Goal: Task Accomplishment & Management: Manage account settings

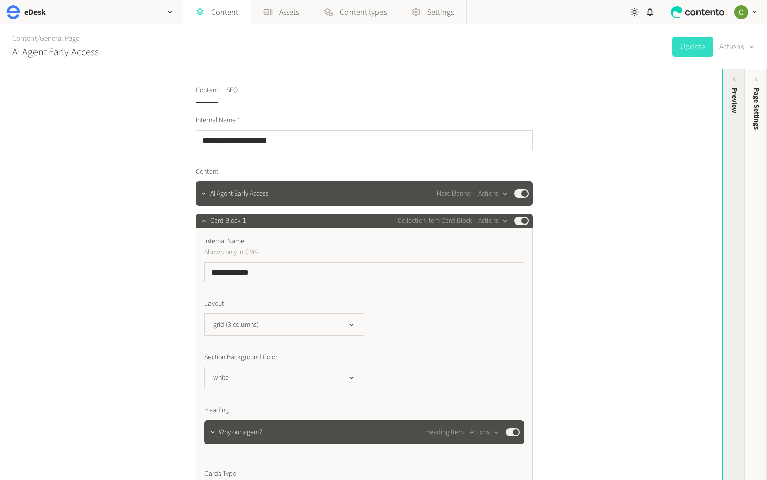
click at [735, 108] on div "Preview" at bounding box center [734, 100] width 11 height 25
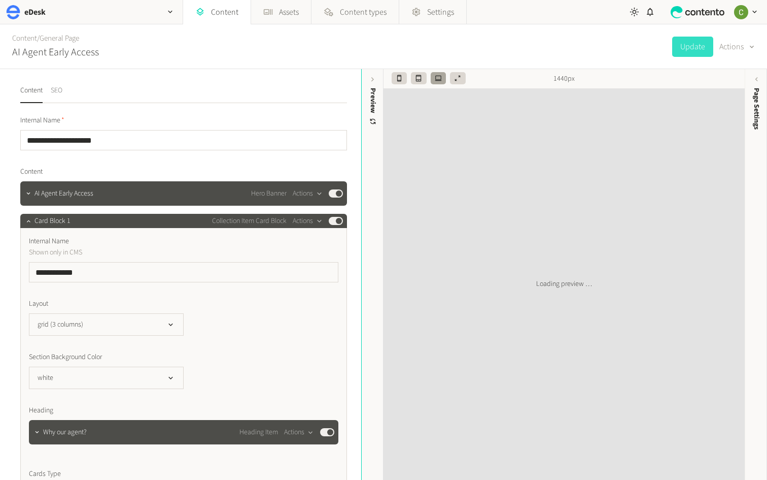
click at [59, 97] on button "SEO" at bounding box center [57, 94] width 12 height 18
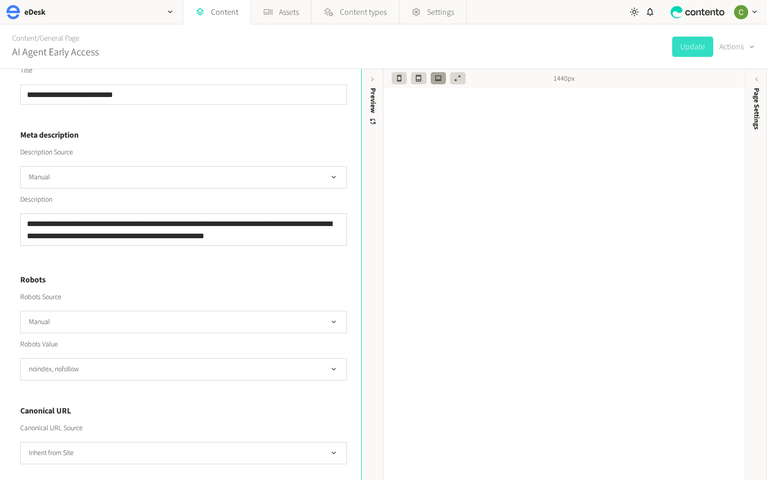
scroll to position [278, 0]
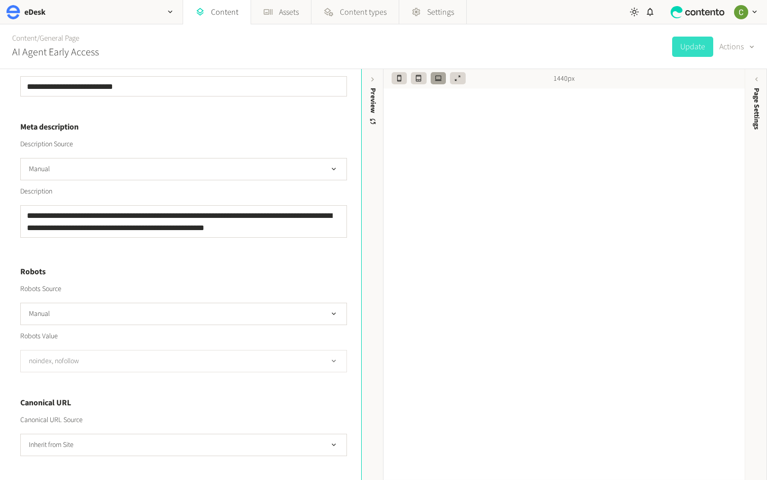
click at [138, 364] on button "noindex, nofollow" at bounding box center [183, 361] width 327 height 22
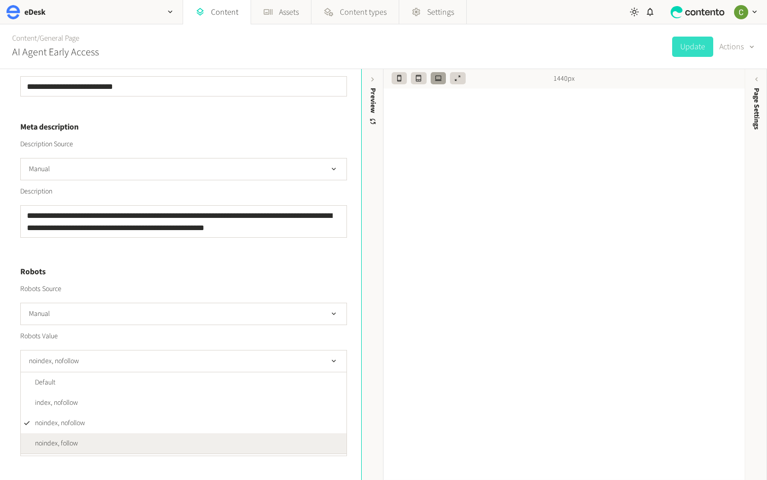
click at [99, 440] on li "noindex, follow" at bounding box center [184, 443] width 326 height 20
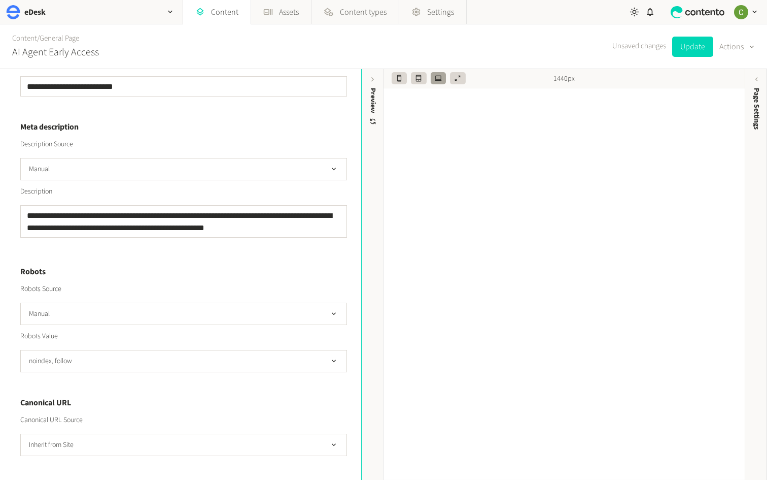
click at [179, 344] on div "Robots Value noindex, follow" at bounding box center [183, 351] width 327 height 41
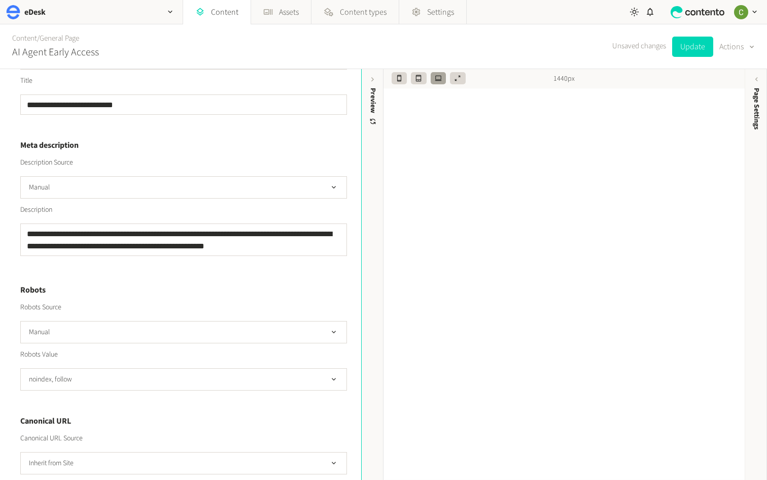
scroll to position [257, 0]
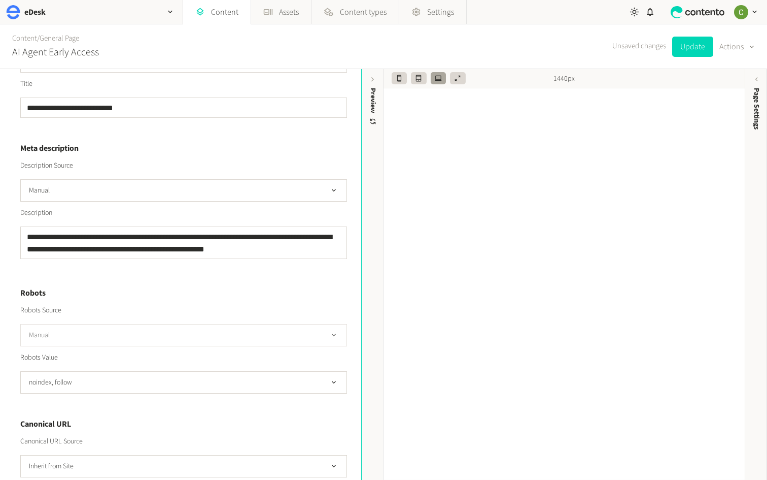
click at [162, 332] on button "Manual" at bounding box center [183, 335] width 327 height 22
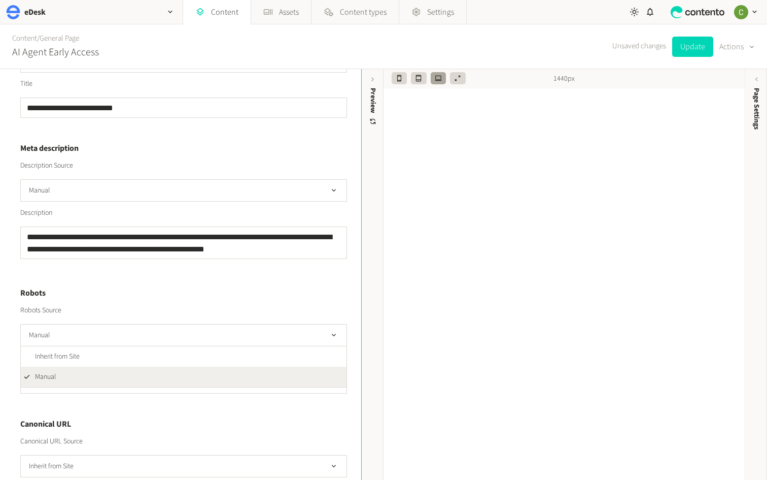
click at [166, 296] on h4 "Robots" at bounding box center [183, 293] width 327 height 12
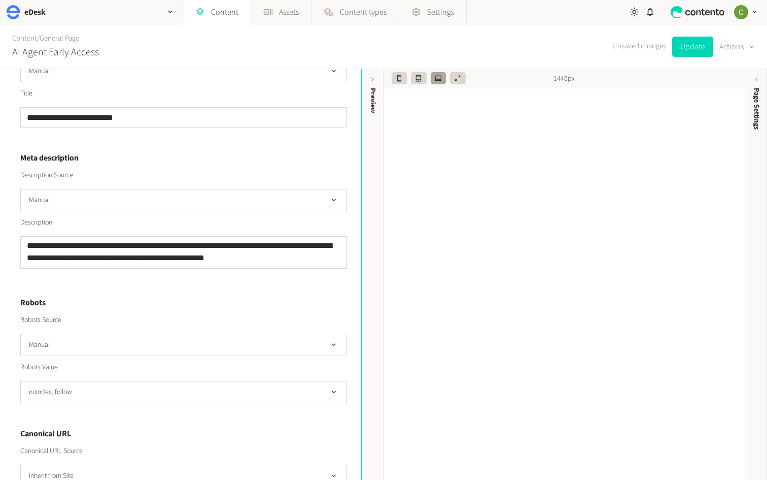
scroll to position [251, 0]
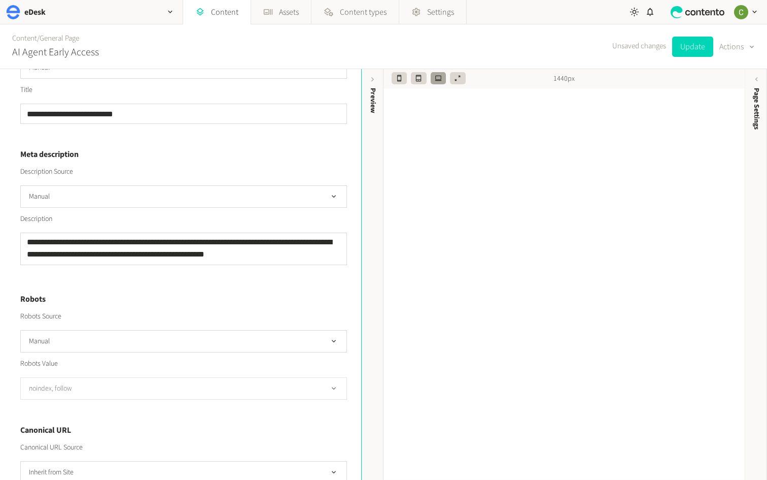
click at [160, 391] on button "noindex, follow" at bounding box center [183, 388] width 327 height 22
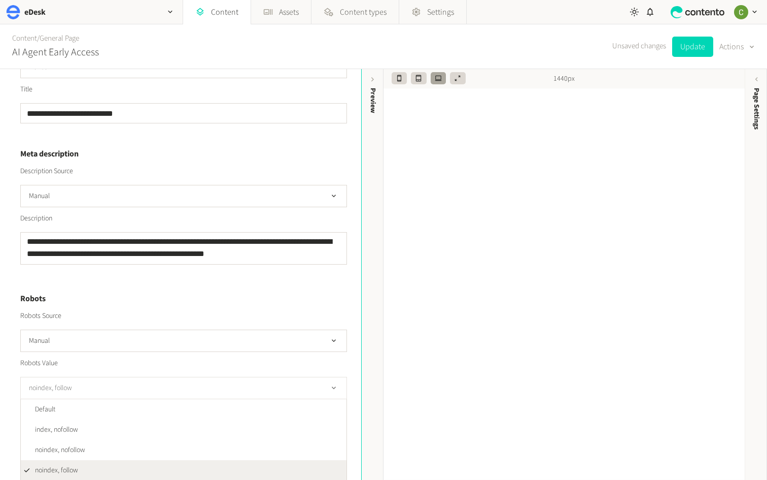
scroll to position [278, 0]
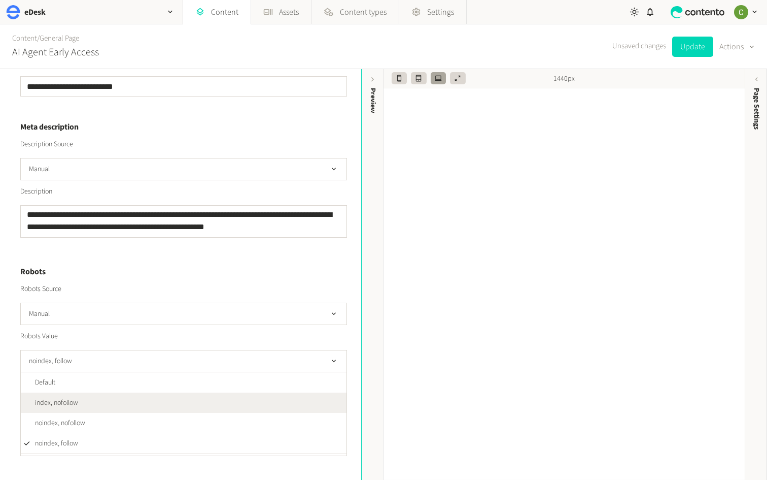
click at [85, 400] on li "index, nofollow" at bounding box center [184, 402] width 326 height 20
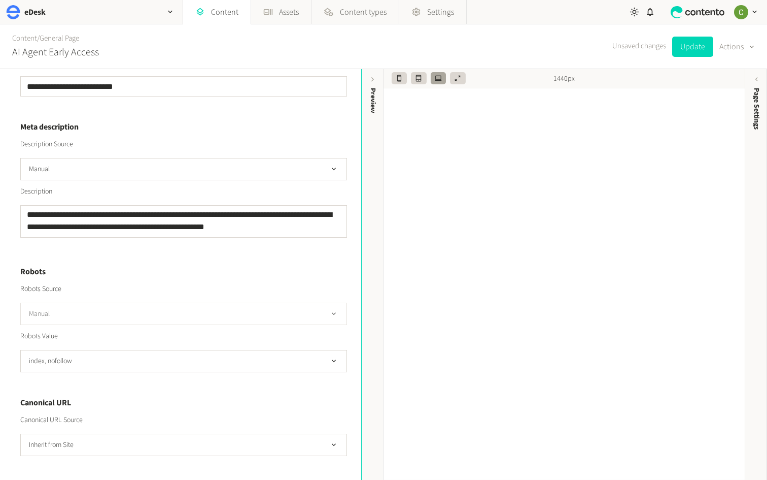
click at [313, 312] on button "Manual" at bounding box center [183, 313] width 327 height 22
click at [181, 331] on li "Inherit from Site" at bounding box center [184, 335] width 326 height 20
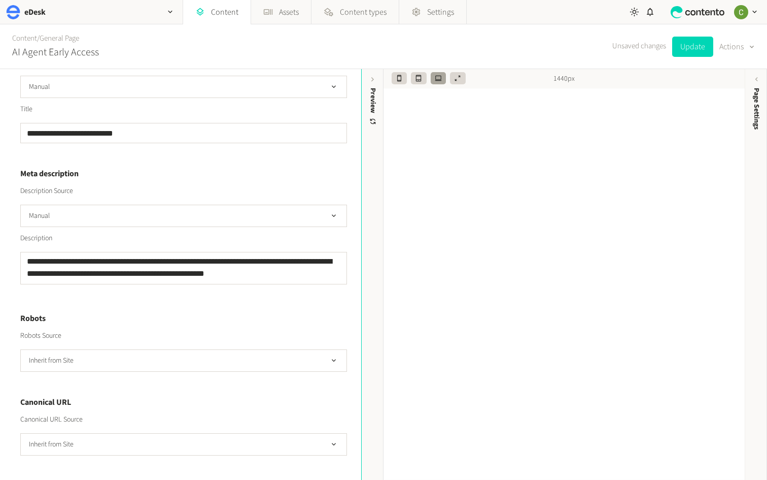
scroll to position [231, 0]
click at [203, 354] on button "Inherit from Site" at bounding box center [183, 361] width 327 height 22
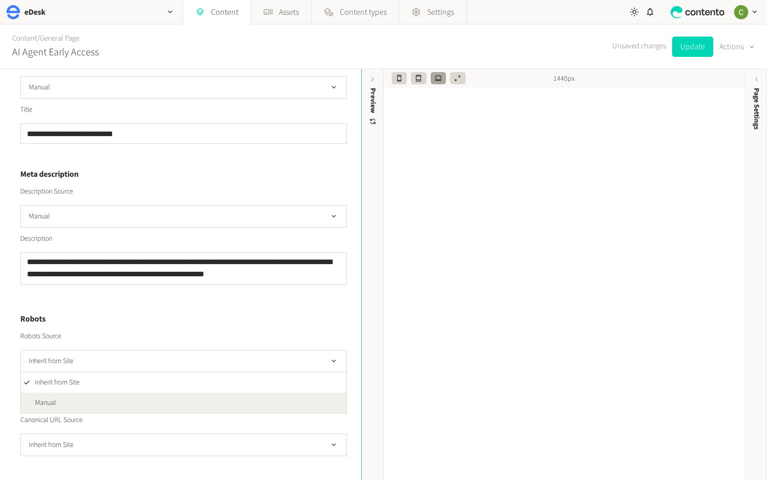
click at [133, 399] on li "Manual" at bounding box center [184, 402] width 326 height 20
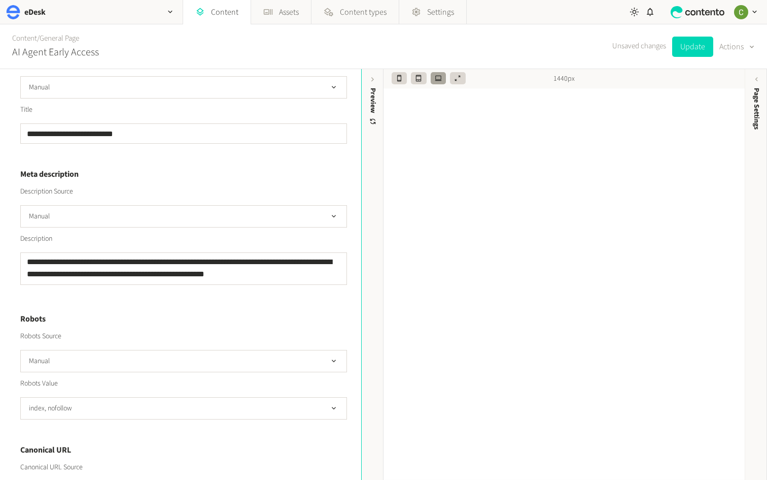
scroll to position [278, 0]
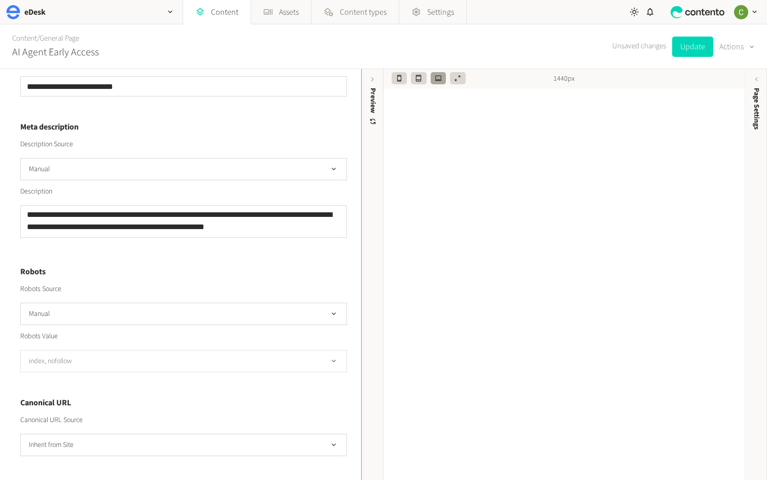
click at [148, 358] on button "index, nofollow" at bounding box center [183, 361] width 327 height 22
click at [149, 334] on div "Robots Value" at bounding box center [183, 336] width 327 height 11
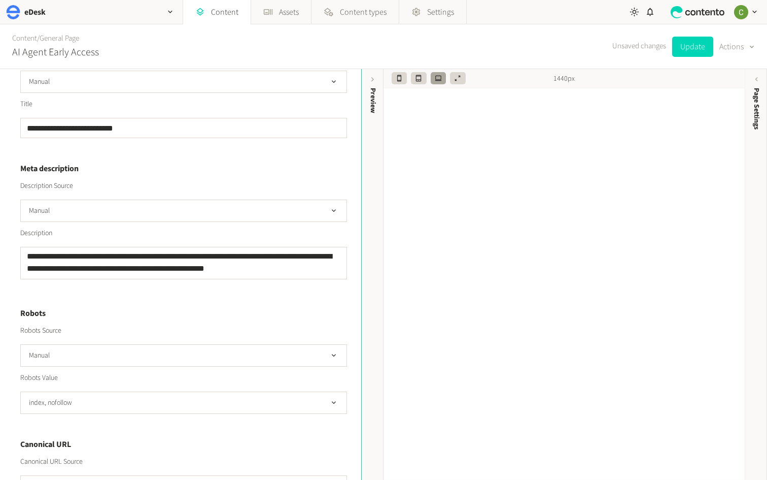
scroll to position [236, 0]
click at [145, 354] on button "Manual" at bounding box center [183, 356] width 327 height 22
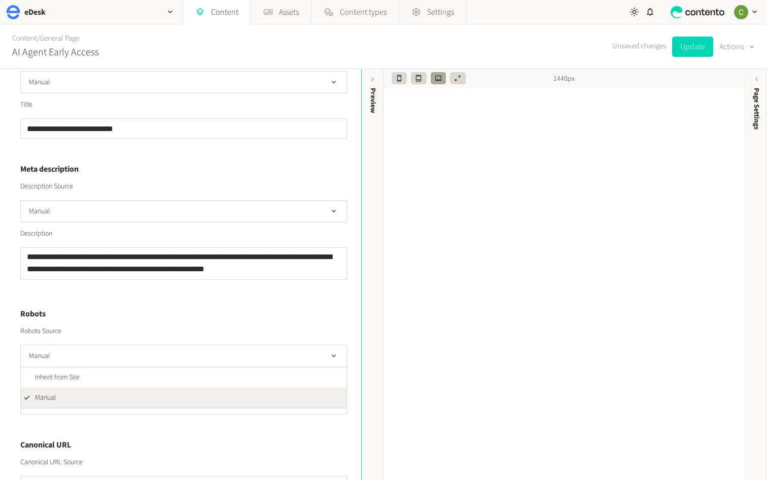
click at [149, 333] on div "Robots Source" at bounding box center [183, 331] width 327 height 11
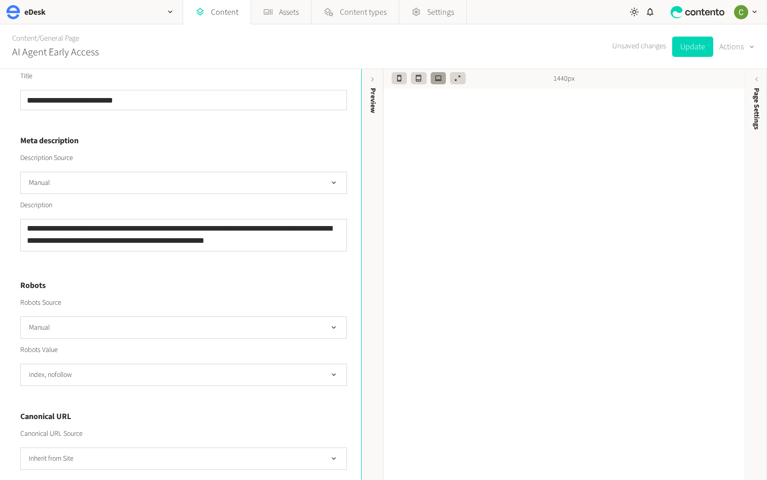
scroll to position [278, 0]
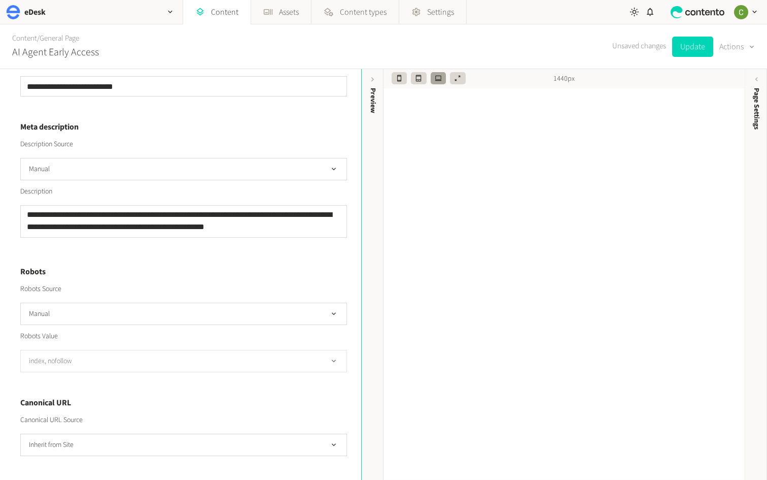
click at [125, 363] on button "index, nofollow" at bounding box center [183, 361] width 327 height 22
click at [99, 356] on button "index, nofollow" at bounding box center [183, 361] width 327 height 22
click at [86, 355] on button "index, nofollow" at bounding box center [183, 361] width 327 height 22
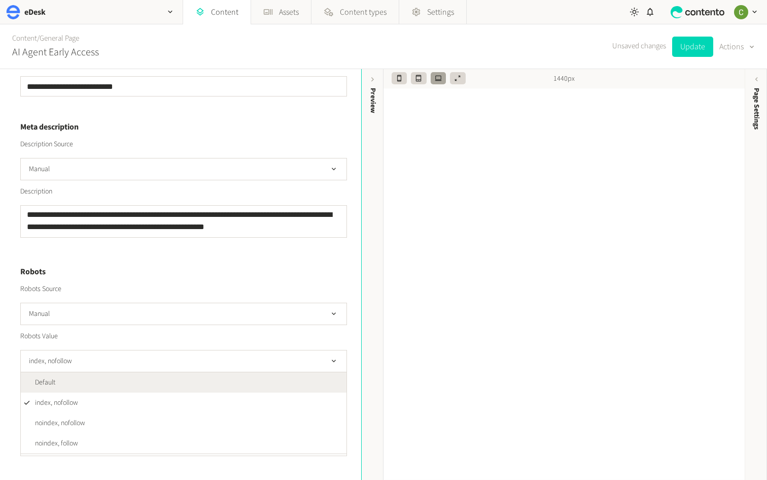
click at [58, 377] on li "Default" at bounding box center [184, 382] width 326 height 20
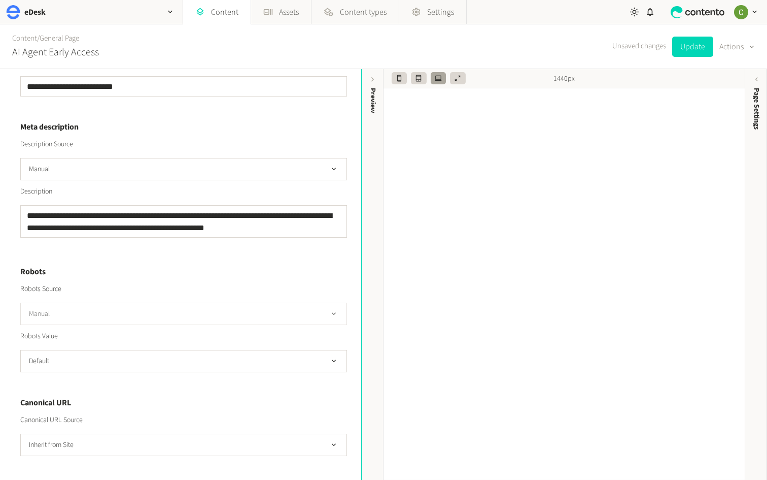
click at [66, 314] on button "Manual" at bounding box center [183, 313] width 327 height 22
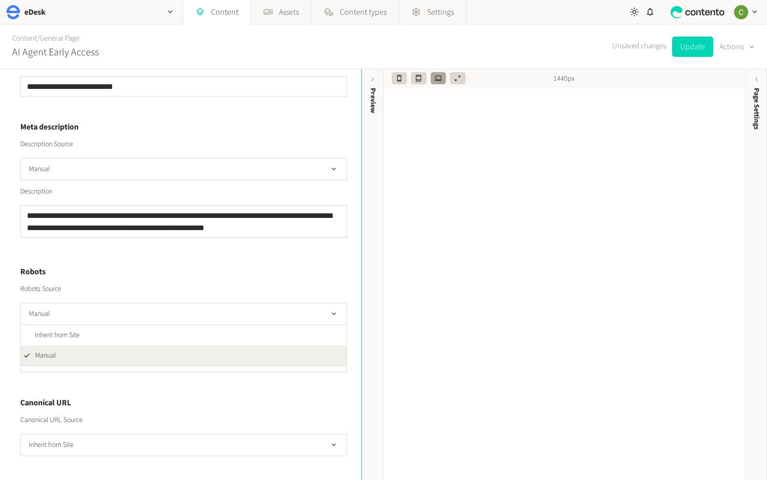
click at [99, 295] on div "Robots Source Manual Inherit from Site Manual" at bounding box center [183, 304] width 327 height 41
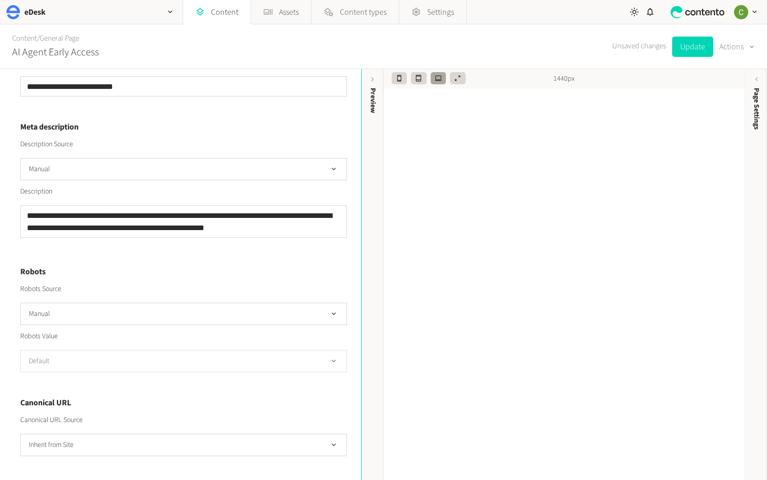
click at [119, 363] on button "Default" at bounding box center [183, 361] width 327 height 22
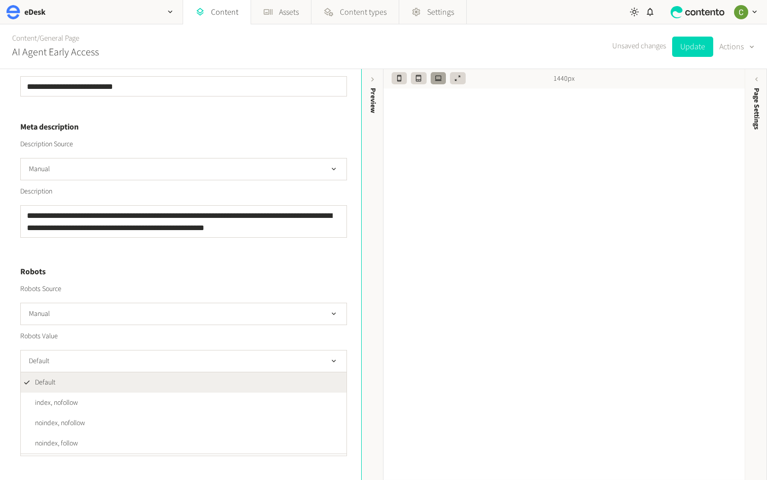
click at [164, 285] on div "Robots Source" at bounding box center [183, 289] width 327 height 11
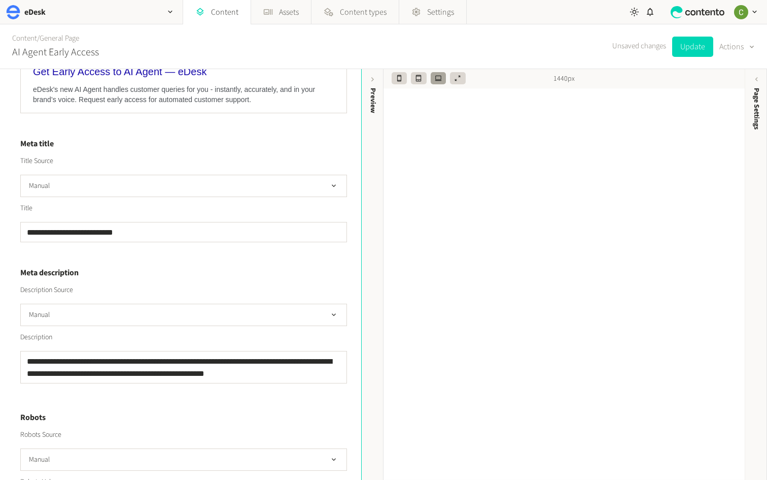
scroll to position [0, 0]
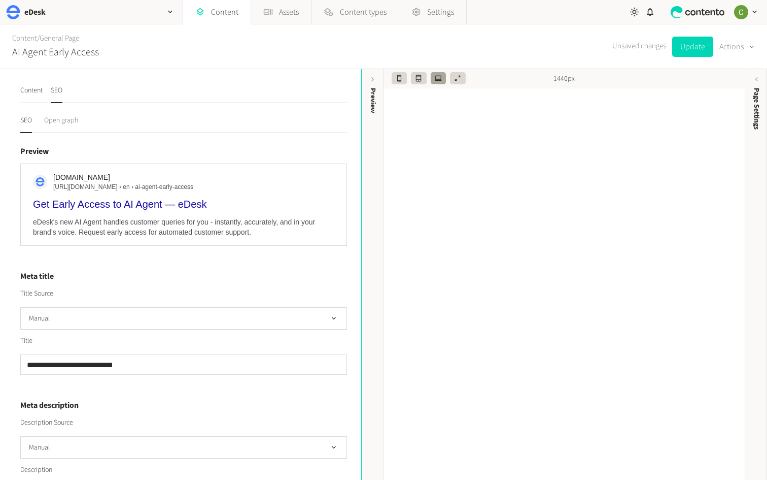
click at [77, 123] on button "Open graph" at bounding box center [61, 124] width 34 height 18
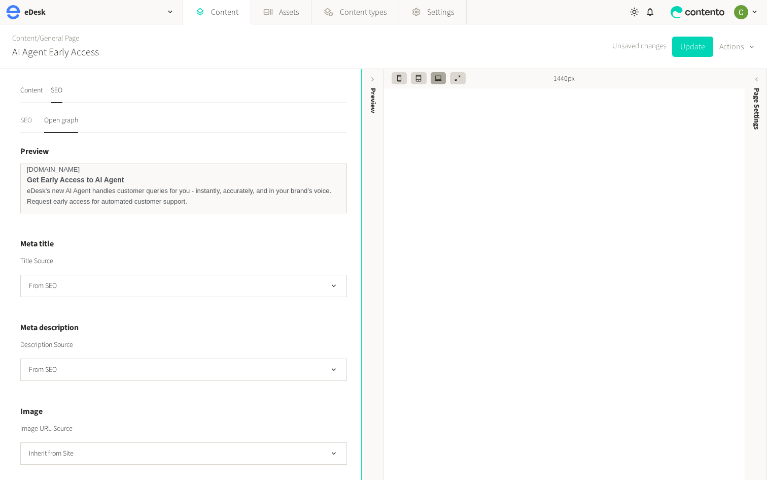
click at [21, 120] on button "SEO" at bounding box center [26, 124] width 12 height 18
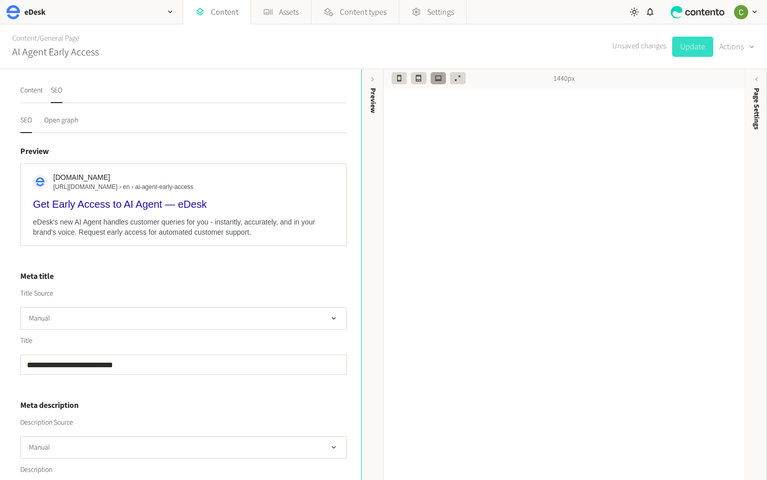
click at [685, 54] on button "Update" at bounding box center [692, 47] width 41 height 20
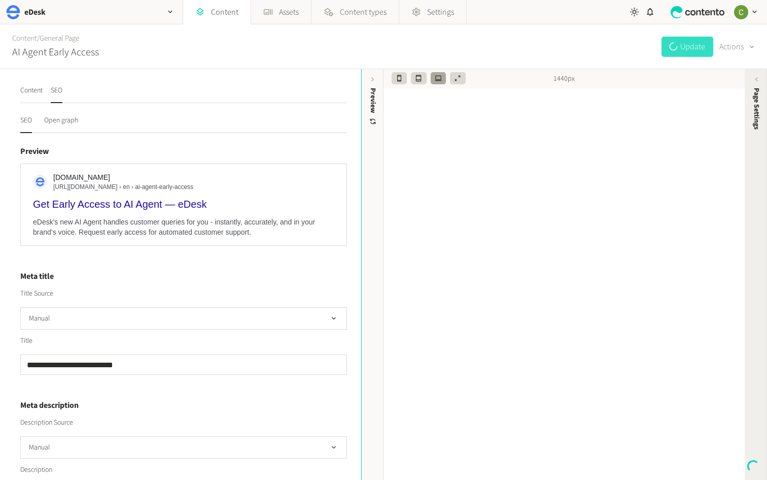
click at [752, 129] on span "Page Settings" at bounding box center [757, 109] width 11 height 42
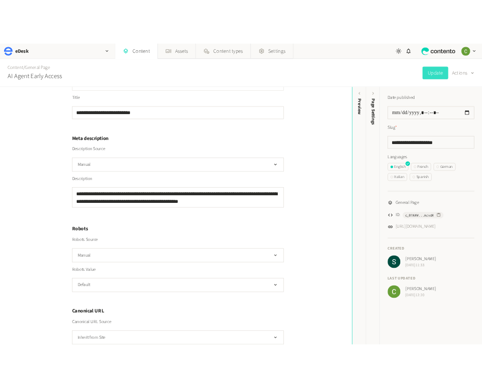
scroll to position [278, 0]
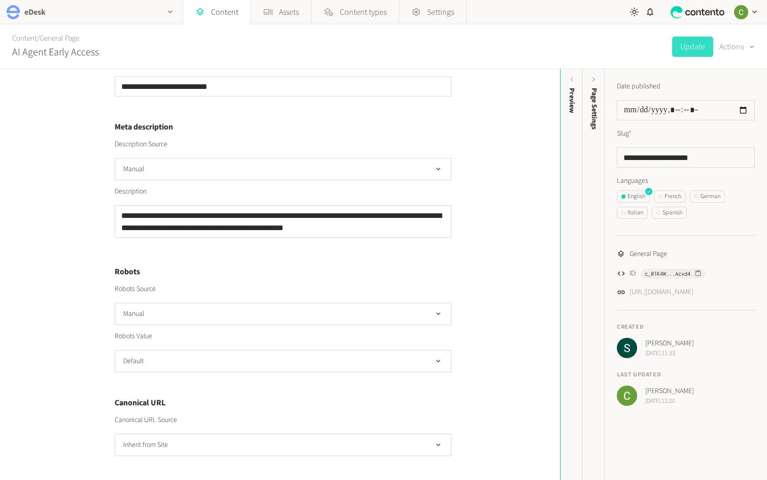
click at [175, 7] on div "button" at bounding box center [170, 12] width 24 height 24
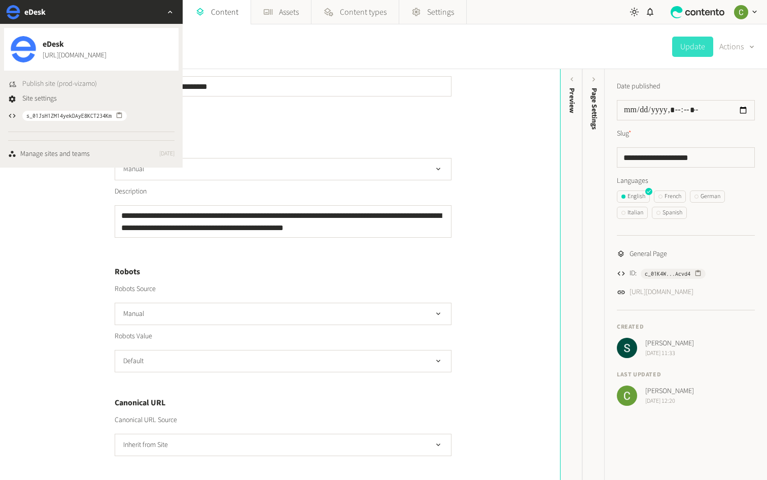
click at [41, 82] on span "Publish site (prod-vizamo)" at bounding box center [59, 84] width 75 height 11
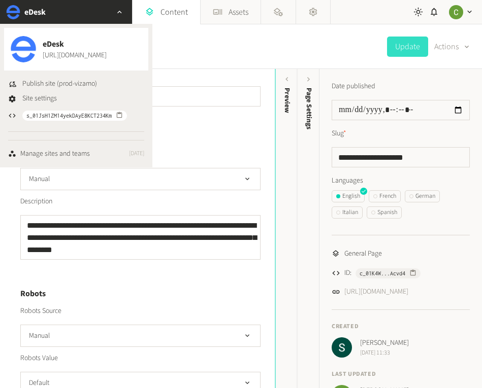
click at [79, 14] on div "eDesk" at bounding box center [66, 12] width 132 height 24
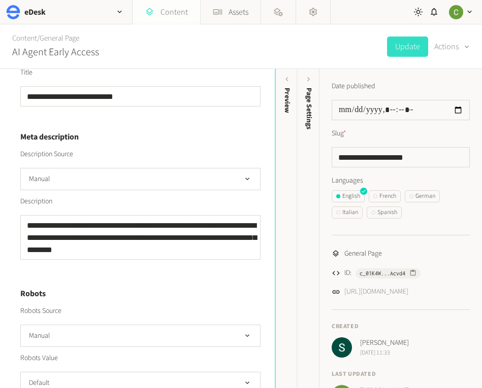
click at [173, 14] on link "Content" at bounding box center [165, 12] width 67 height 24
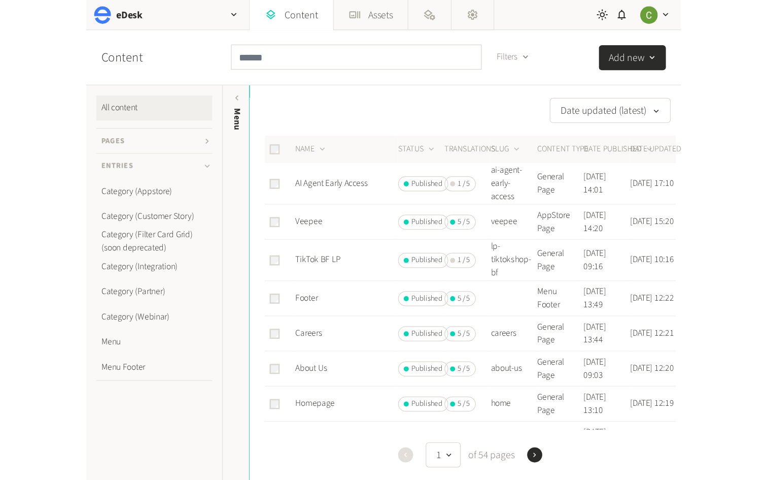
scroll to position [81, 0]
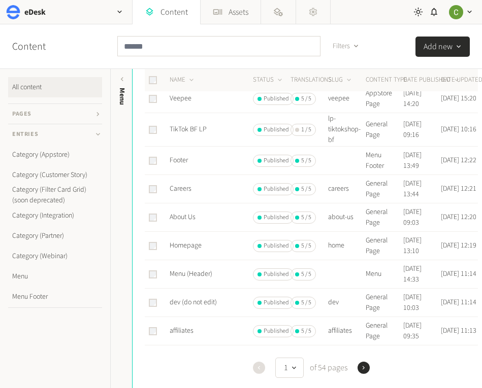
click at [319, 14] on link "Settings" at bounding box center [313, 12] width 34 height 24
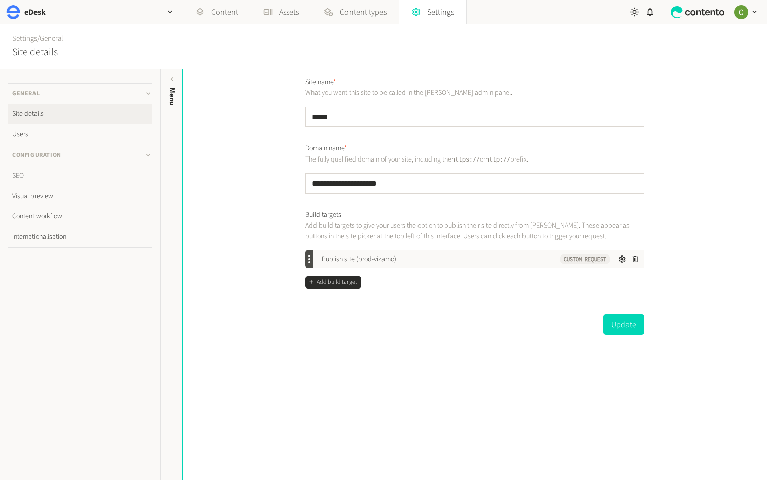
click at [34, 172] on link "SEO" at bounding box center [80, 175] width 144 height 20
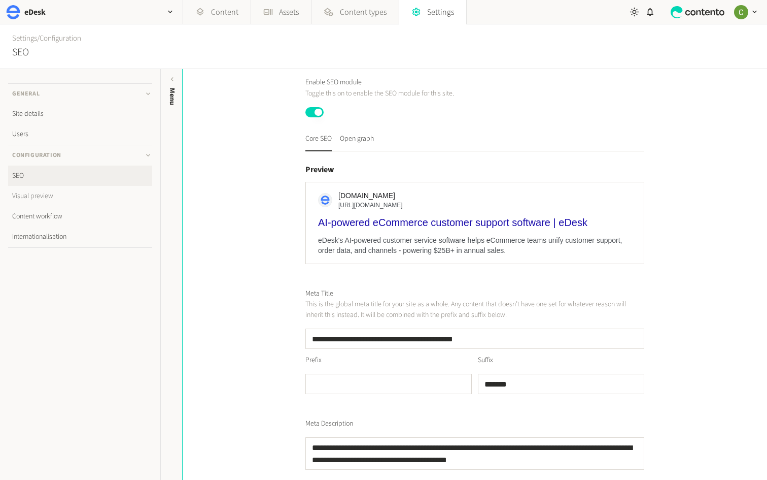
click at [46, 189] on link "Visual preview" at bounding box center [80, 196] width 144 height 20
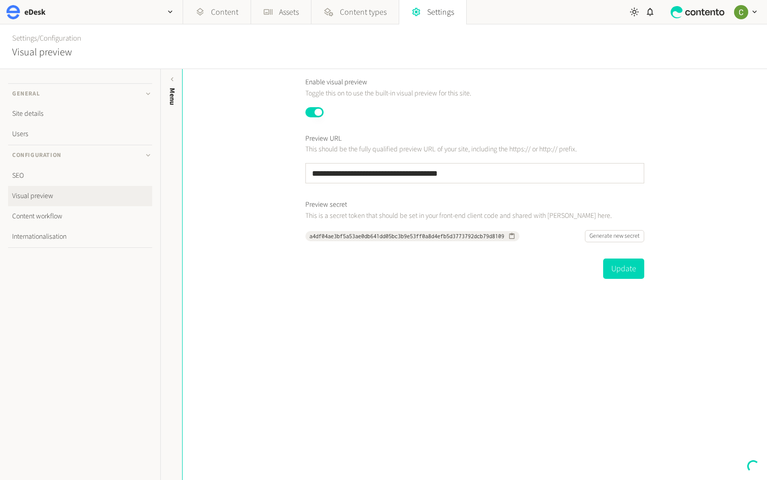
click at [50, 195] on link "Visual preview" at bounding box center [80, 196] width 144 height 20
click at [45, 214] on link "Content workflow" at bounding box center [80, 216] width 144 height 20
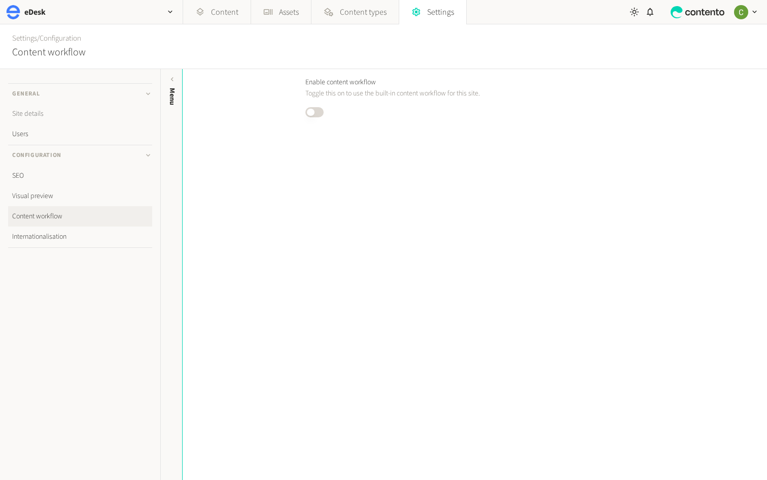
click at [42, 115] on link "Site details" at bounding box center [80, 114] width 144 height 20
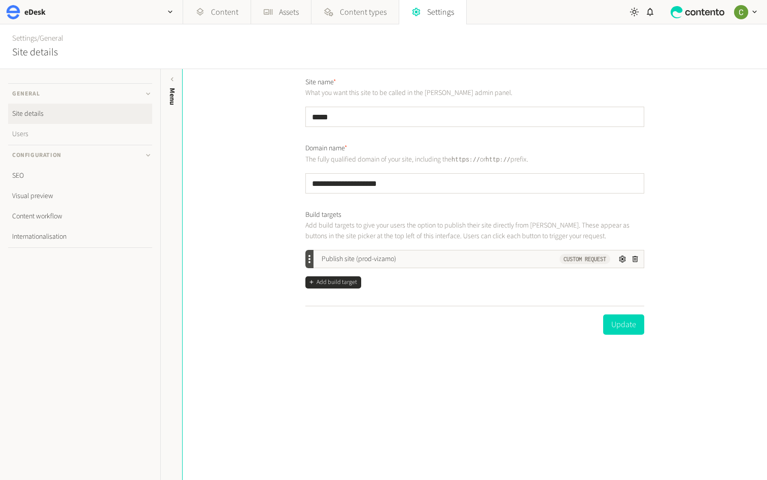
click at [30, 134] on link "Users" at bounding box center [80, 134] width 144 height 20
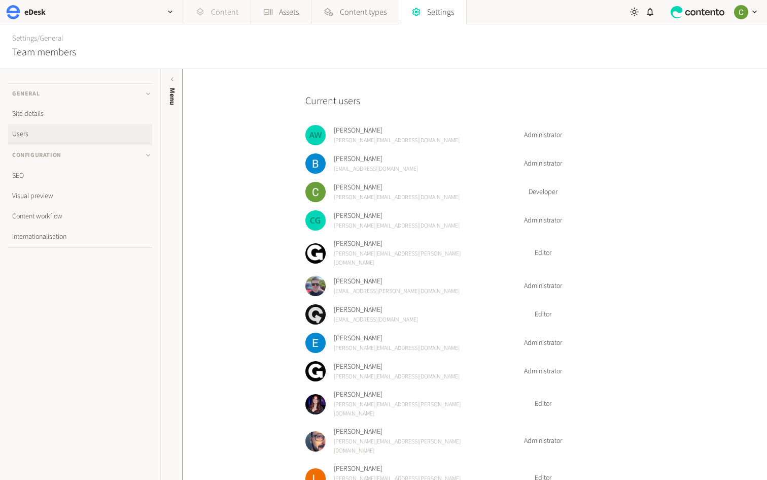
click at [210, 11] on link "Content" at bounding box center [216, 12] width 67 height 24
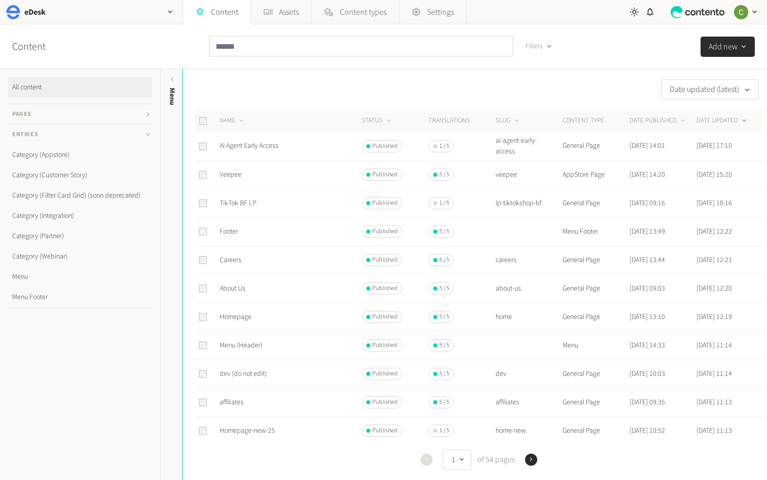
drag, startPoint x: 358, startPoint y: 144, endPoint x: 481, endPoint y: 144, distance: 123.3
click at [481, 144] on tr "AI Agent Early Access Published 1 / 5 ai-agent-early-access General Page Sept 1…" at bounding box center [479, 146] width 568 height 28
click at [266, 148] on link "AI Agent Early Access" at bounding box center [249, 146] width 59 height 10
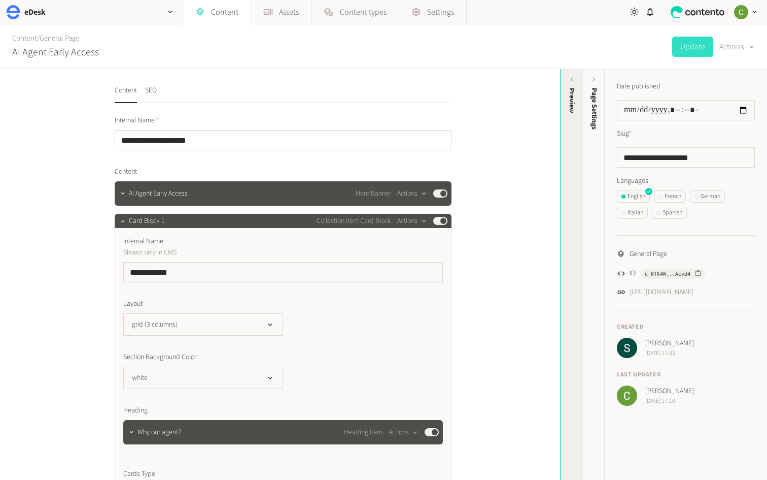
click at [578, 120] on div "Preview" at bounding box center [572, 166] width 22 height 183
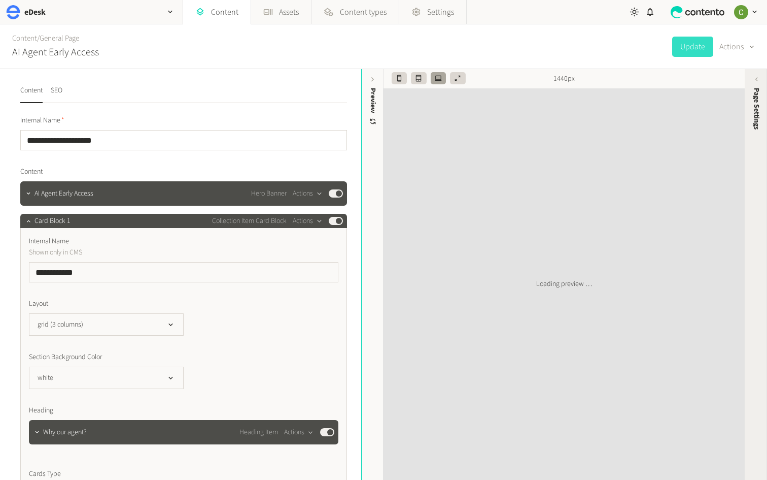
click at [756, 110] on span "Page Settings" at bounding box center [757, 109] width 11 height 42
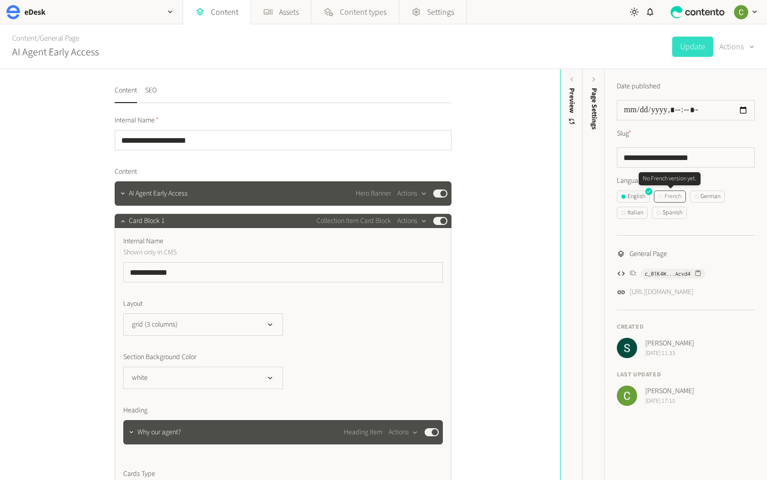
click at [679, 193] on div "French" at bounding box center [670, 196] width 23 height 9
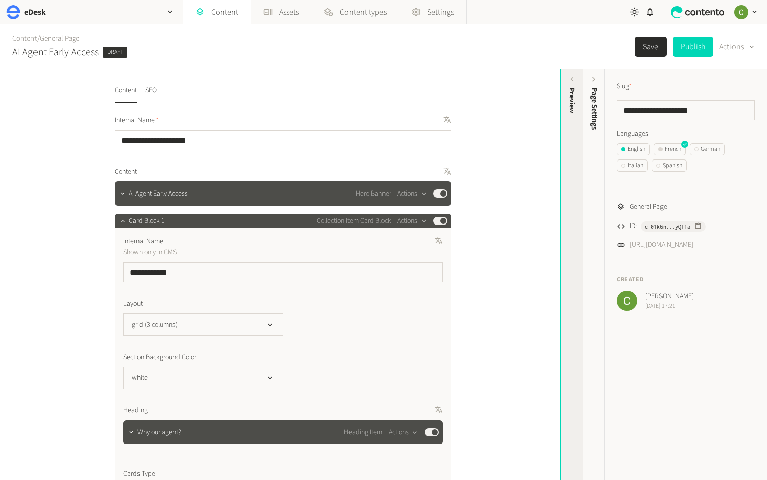
click at [569, 143] on div "Preview" at bounding box center [572, 166] width 22 height 183
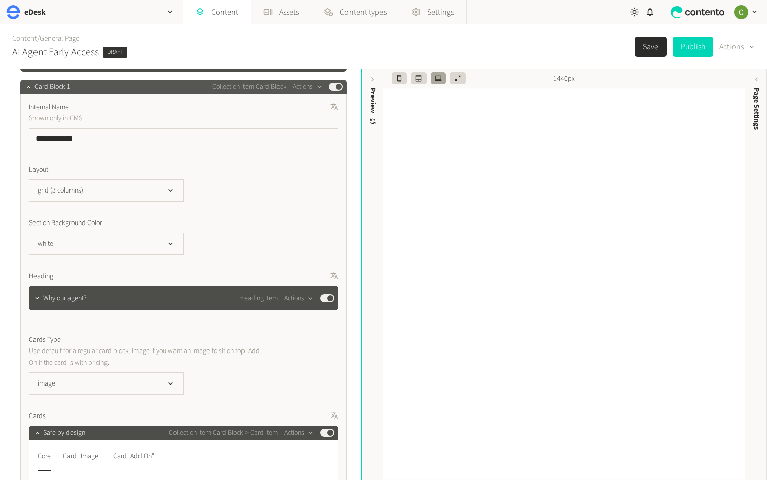
scroll to position [128, 0]
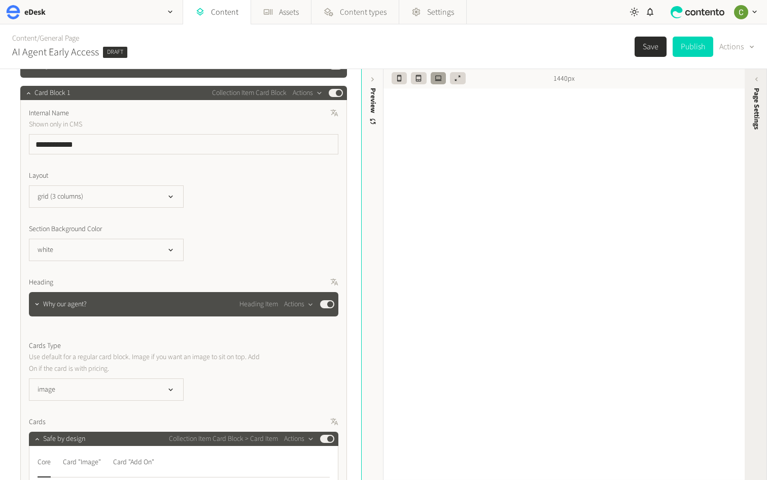
click at [753, 139] on div "Page Settings" at bounding box center [756, 166] width 22 height 183
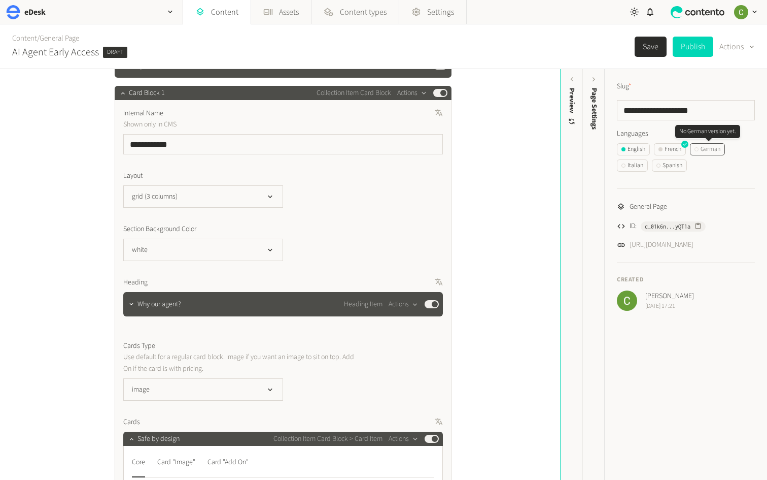
click at [708, 147] on div "German" at bounding box center [708, 149] width 26 height 9
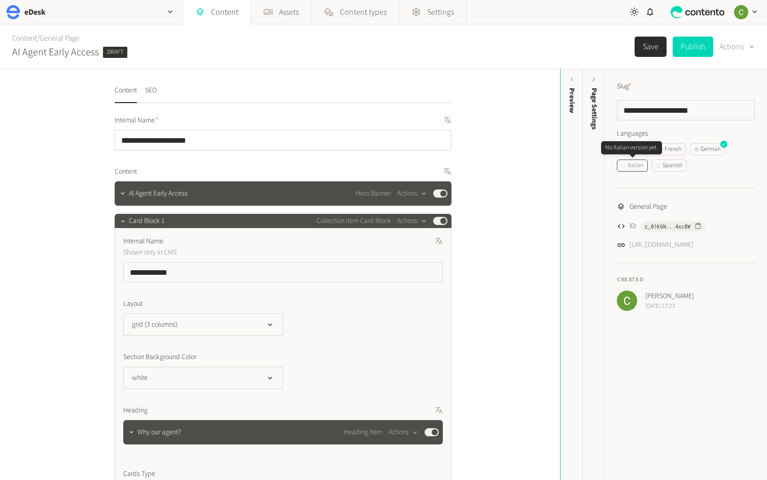
click at [642, 165] on div "Italian" at bounding box center [633, 165] width 22 height 9
click at [677, 163] on div "Spanish" at bounding box center [670, 165] width 26 height 9
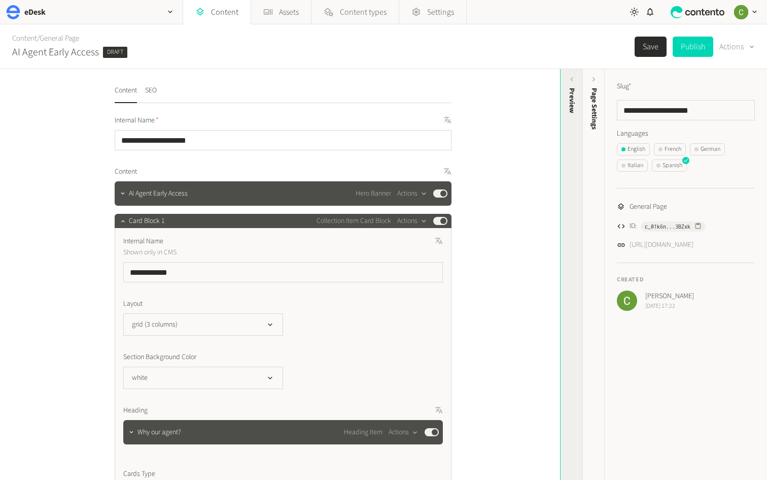
click at [579, 140] on div "Preview" at bounding box center [572, 166] width 22 height 183
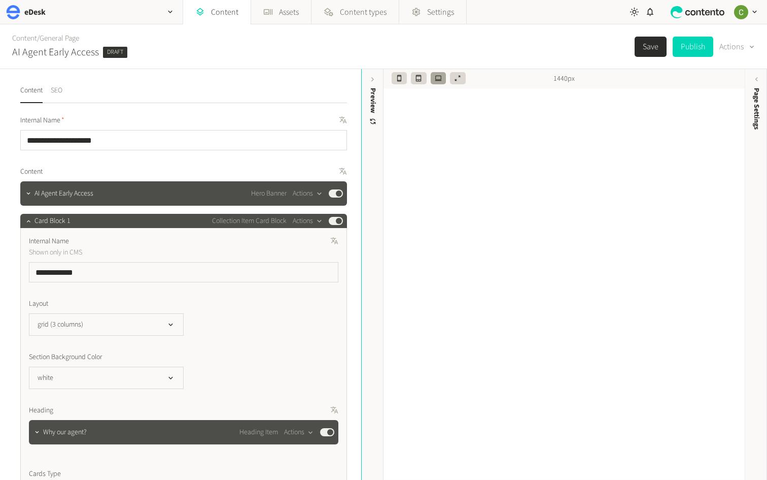
click at [56, 87] on button "SEO" at bounding box center [57, 94] width 12 height 18
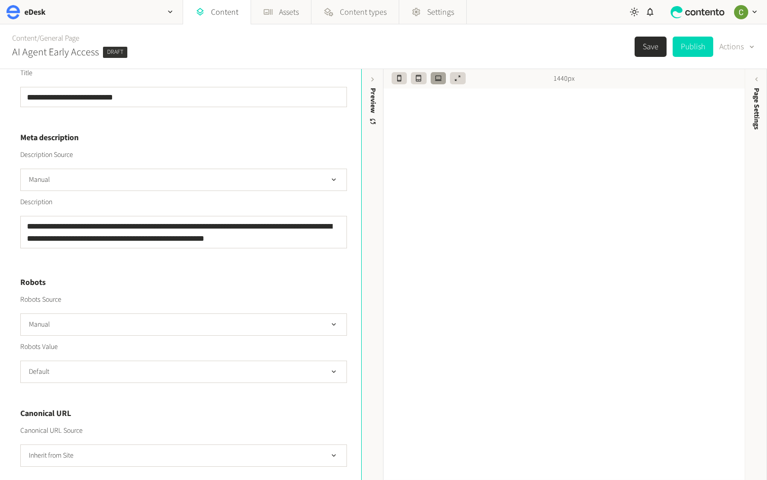
scroll to position [278, 0]
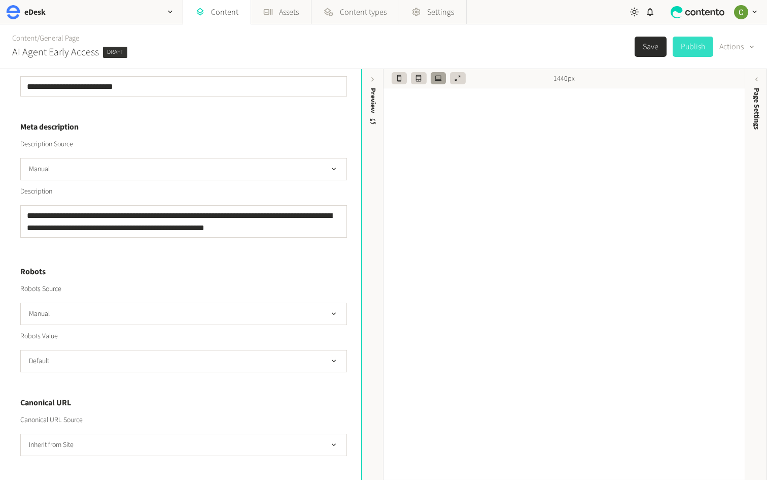
click at [690, 48] on button "Publish" at bounding box center [693, 47] width 41 height 20
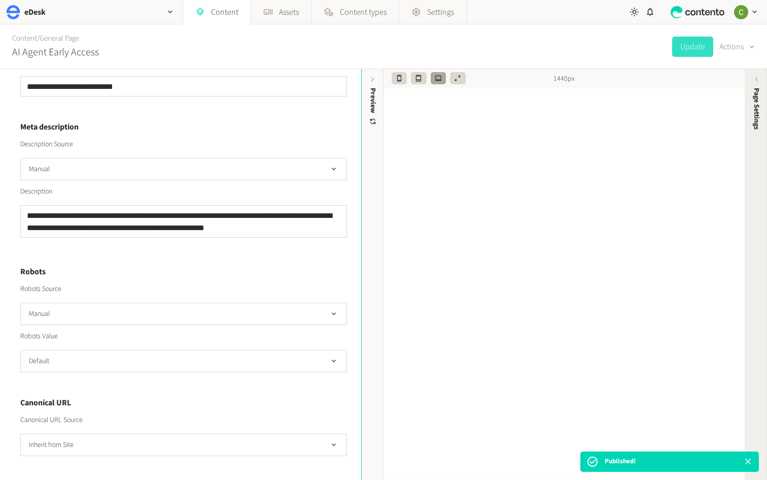
click at [750, 99] on div "Page Settings" at bounding box center [756, 166] width 22 height 183
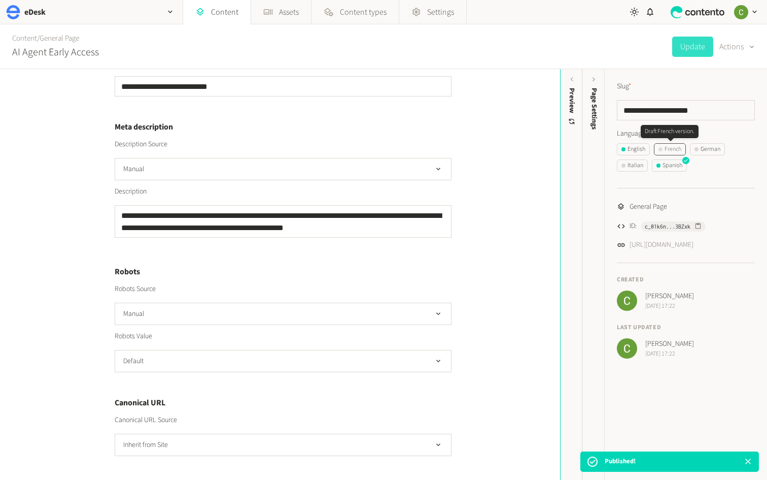
click at [668, 148] on div "French" at bounding box center [670, 149] width 23 height 9
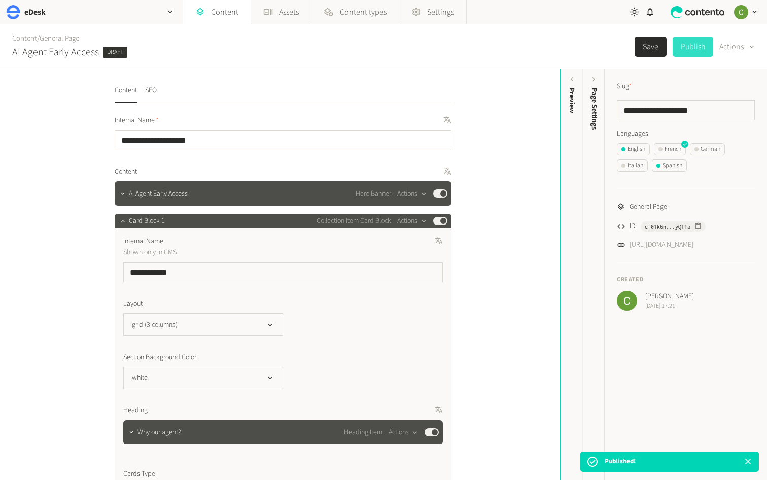
click at [684, 46] on button "Publish" at bounding box center [693, 47] width 41 height 20
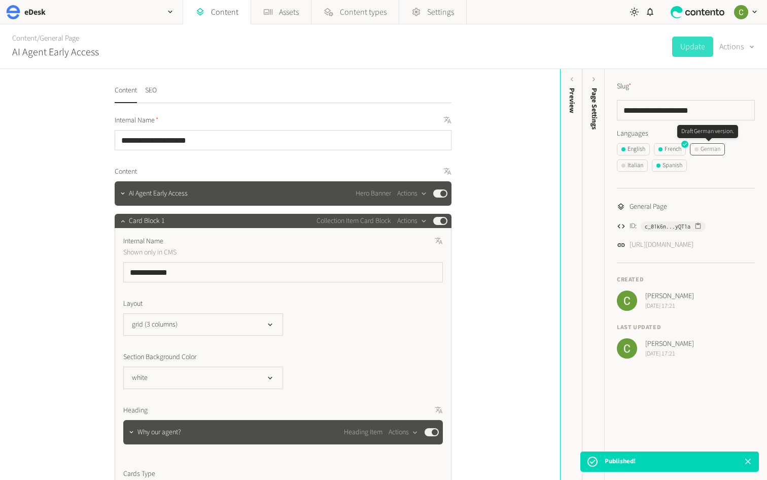
click at [710, 150] on div "German" at bounding box center [708, 149] width 26 height 9
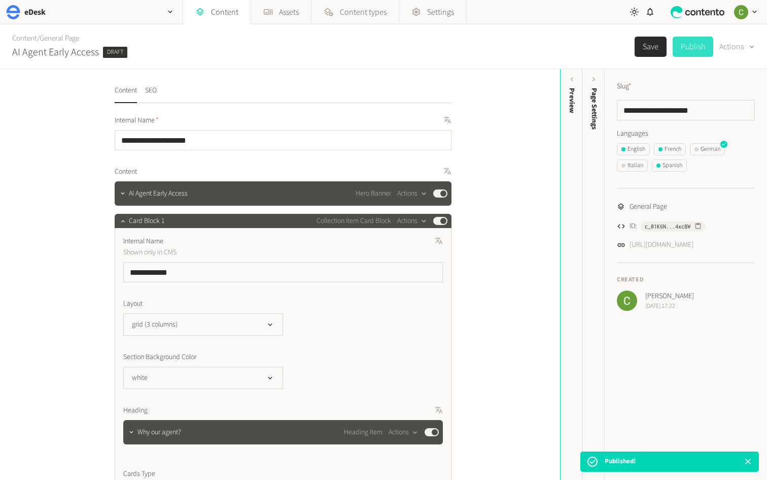
click at [698, 45] on button "Publish" at bounding box center [693, 47] width 41 height 20
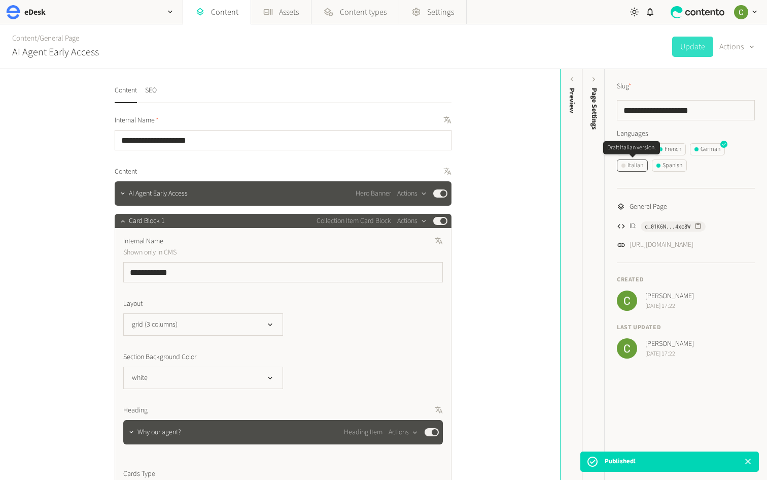
click at [628, 169] on div "Italian" at bounding box center [633, 165] width 22 height 9
click at [634, 167] on div "Italian" at bounding box center [633, 165] width 22 height 9
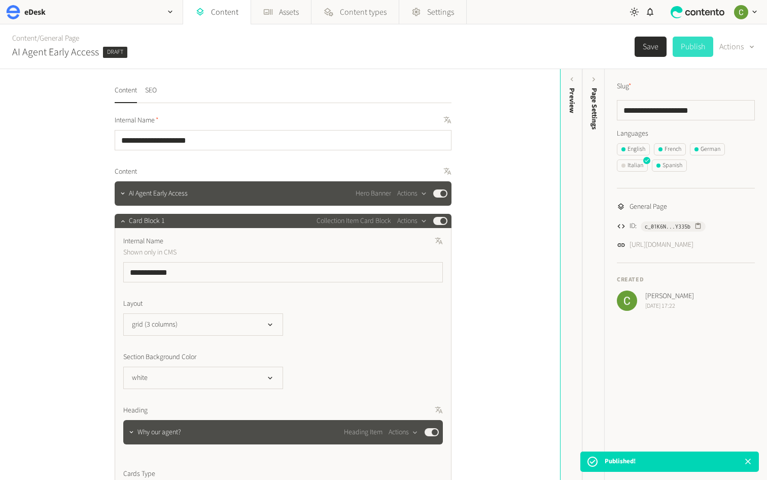
click at [697, 43] on button "Publish" at bounding box center [693, 47] width 41 height 20
click at [637, 149] on div "English" at bounding box center [634, 149] width 24 height 9
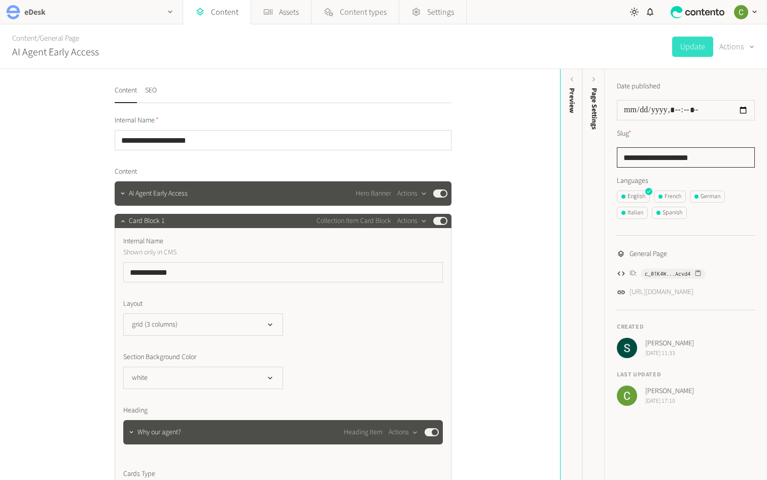
click at [22, 14] on div "eDesk" at bounding box center [91, 12] width 183 height 24
click at [214, 8] on link "Content" at bounding box center [216, 12] width 67 height 24
click at [213, 10] on link "Content" at bounding box center [216, 12] width 67 height 24
click at [201, 12] on icon at bounding box center [199, 12] width 7 height 8
click at [209, 18] on link "Content" at bounding box center [216, 12] width 67 height 24
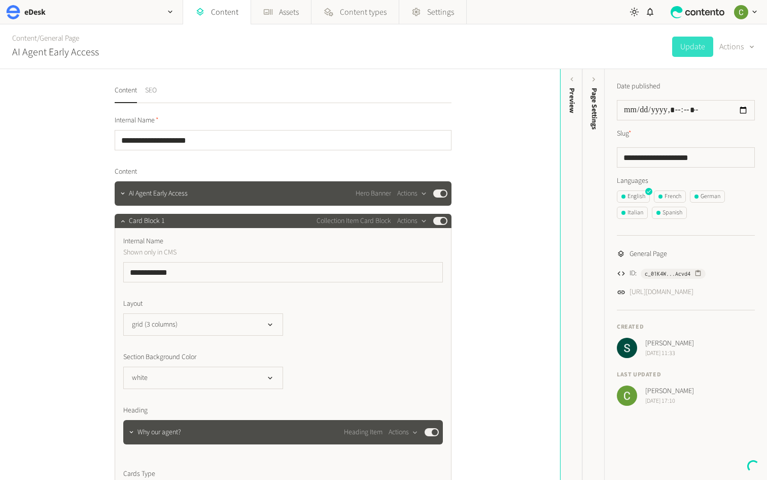
click at [148, 91] on button "SEO" at bounding box center [151, 94] width 12 height 18
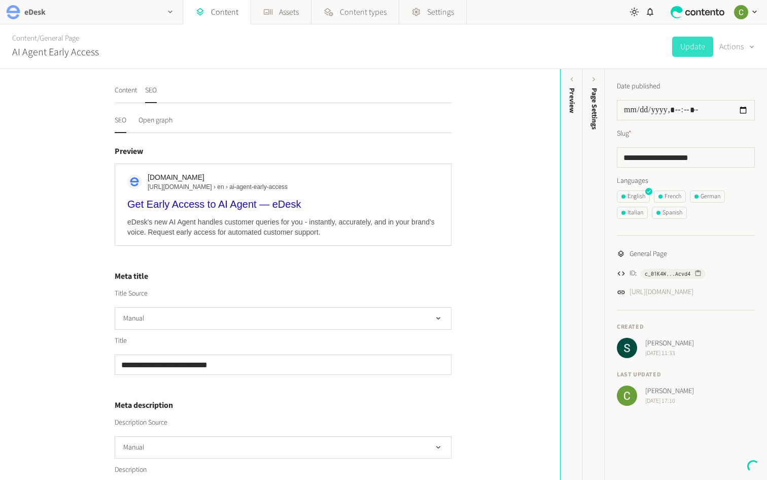
click at [28, 13] on h2 "eDesk" at bounding box center [34, 12] width 21 height 12
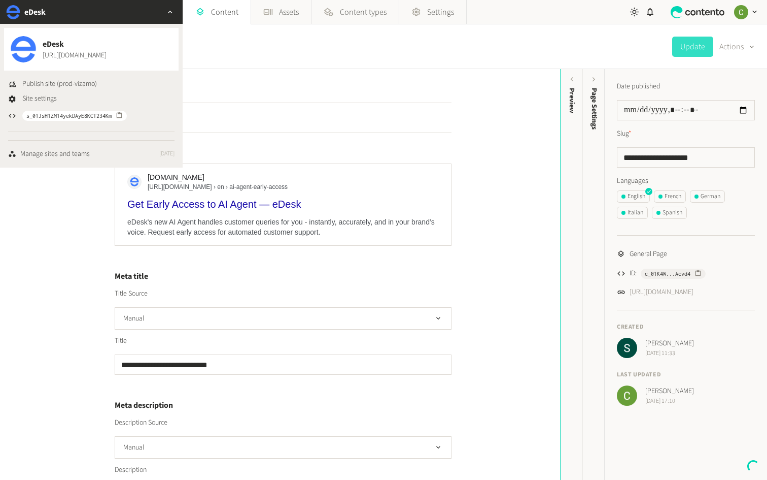
click at [255, 37] on div "Content / General Page AI Agent Early Access Update Actions" at bounding box center [383, 46] width 767 height 45
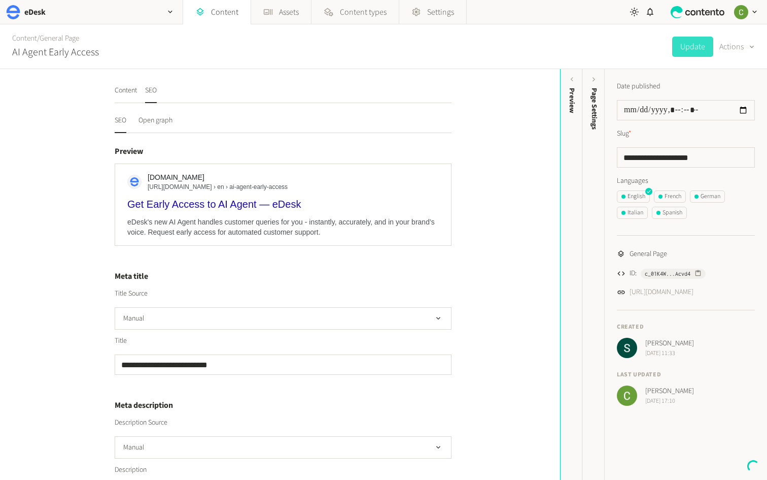
click at [707, 8] on icon at bounding box center [697, 12] width 61 height 12
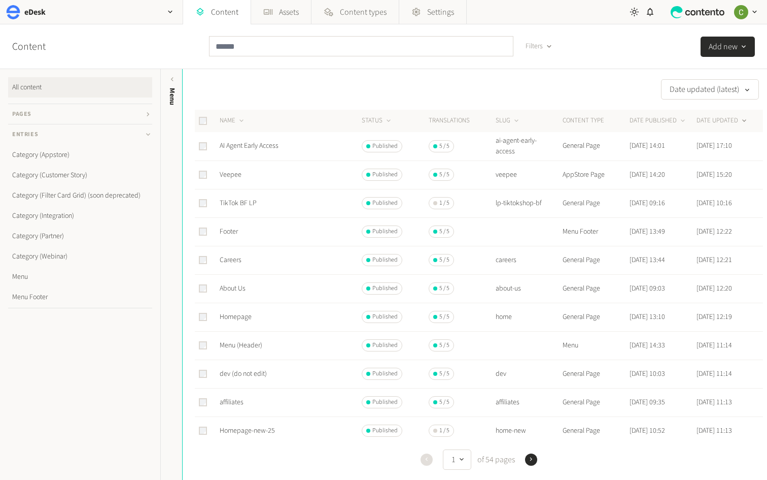
click at [742, 8] on img "button" at bounding box center [741, 12] width 14 height 14
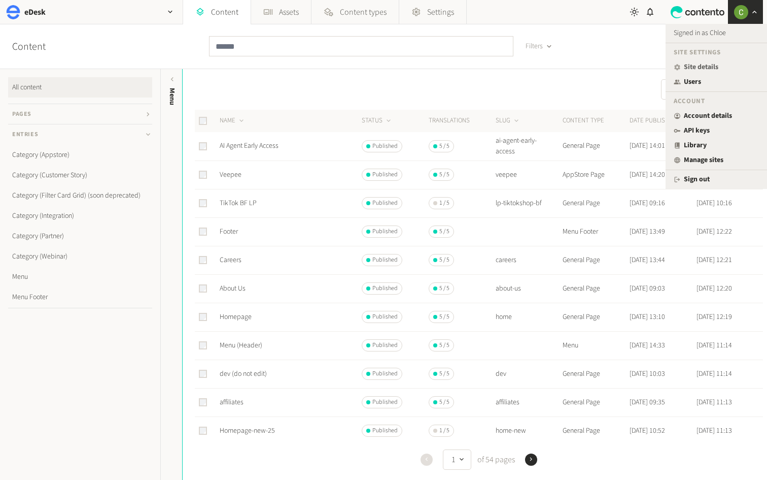
click at [676, 63] on icon at bounding box center [677, 67] width 7 height 9
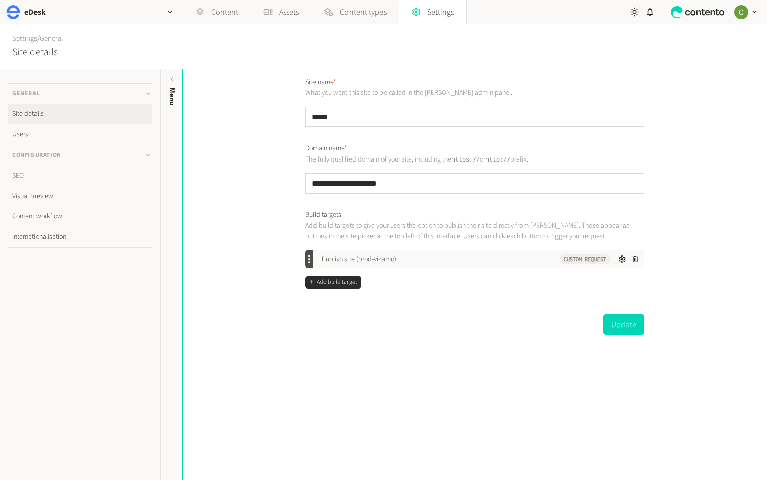
click at [24, 166] on link "SEO" at bounding box center [80, 175] width 144 height 20
click at [19, 174] on link "SEO" at bounding box center [80, 175] width 144 height 20
click at [16, 176] on link "SEO" at bounding box center [80, 175] width 144 height 20
click at [211, 7] on link "Content" at bounding box center [216, 12] width 67 height 24
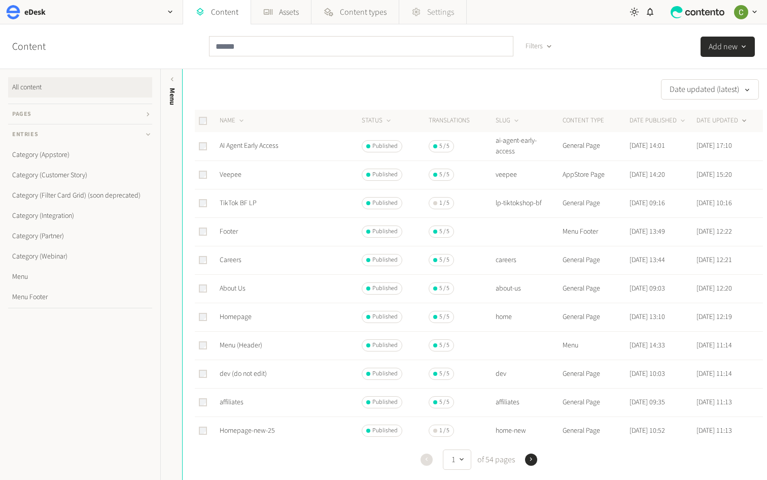
click at [418, 14] on icon at bounding box center [416, 12] width 8 height 8
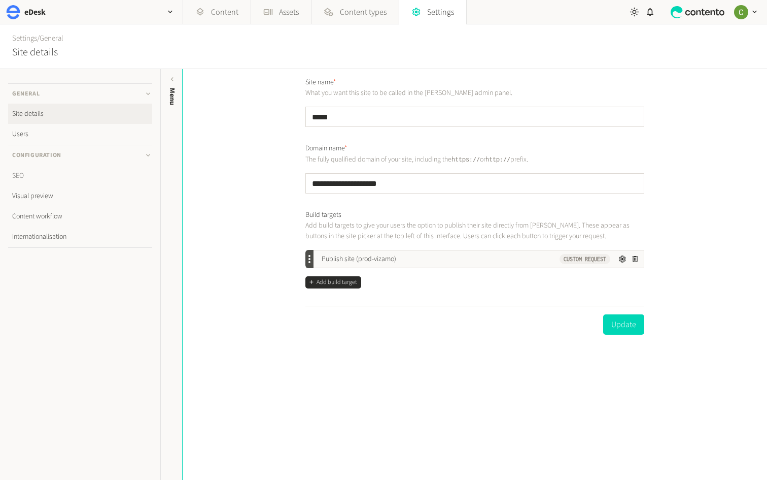
click at [30, 172] on link "SEO" at bounding box center [80, 175] width 144 height 20
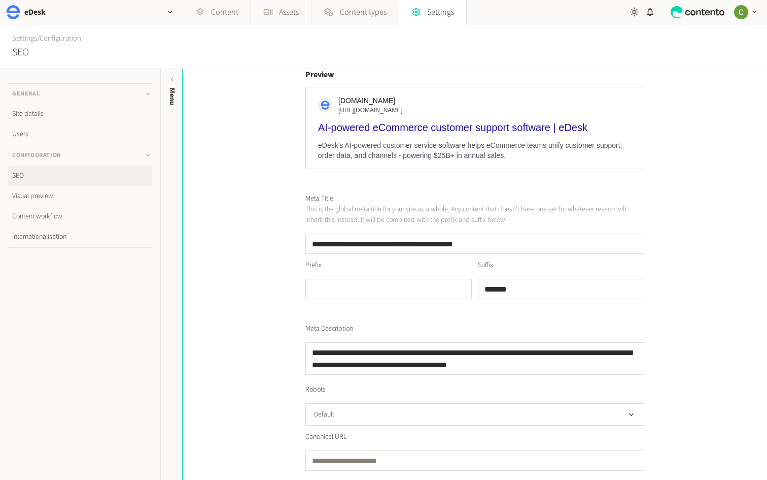
scroll to position [138, 0]
